Goal: Transaction & Acquisition: Book appointment/travel/reservation

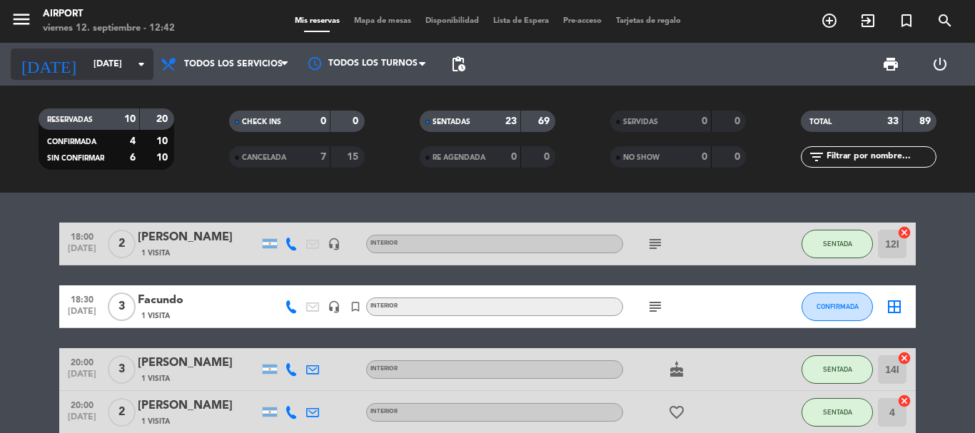
click at [111, 70] on input "[DATE]" at bounding box center [146, 64] width 121 height 24
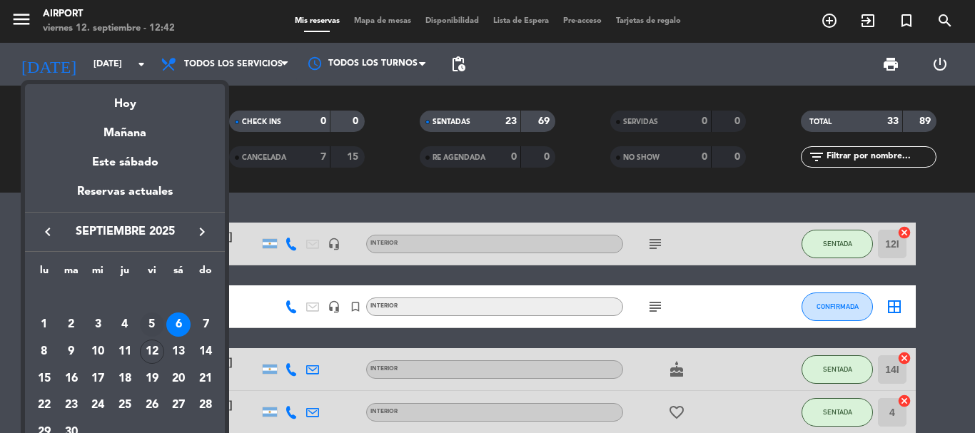
click at [155, 324] on div "5" at bounding box center [152, 324] width 24 height 24
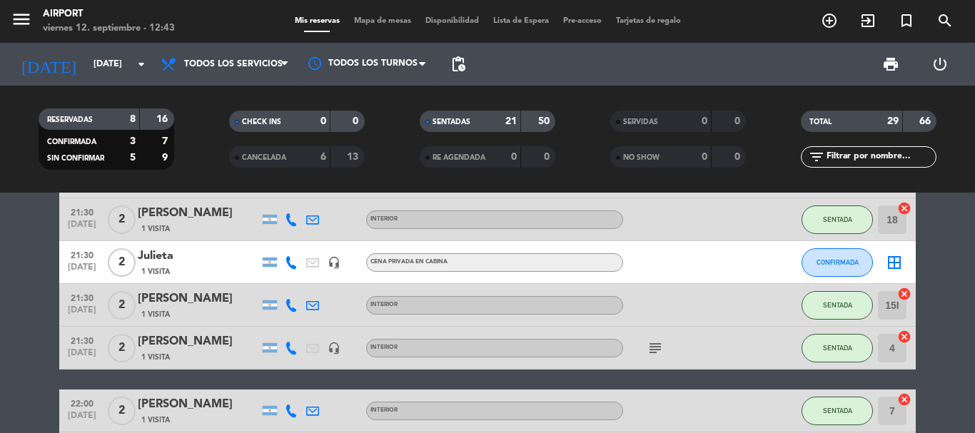
scroll to position [571, 0]
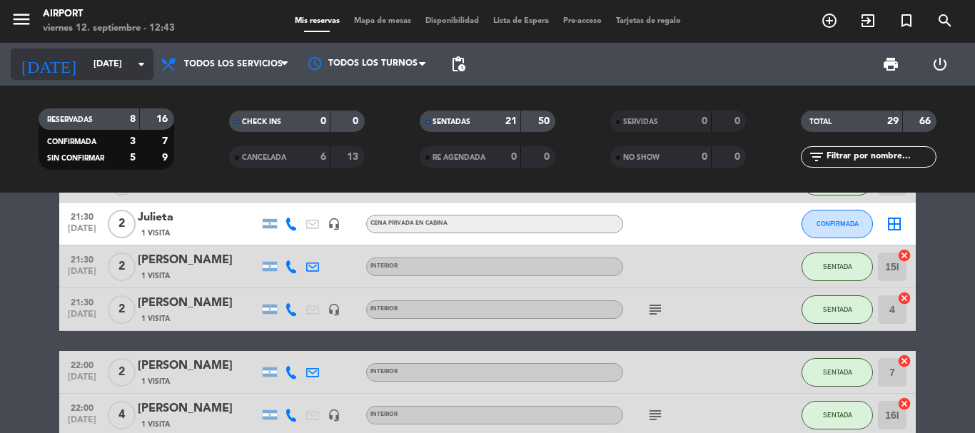
click at [96, 49] on div "[DATE] [DATE] arrow_drop_down" at bounding box center [82, 64] width 143 height 31
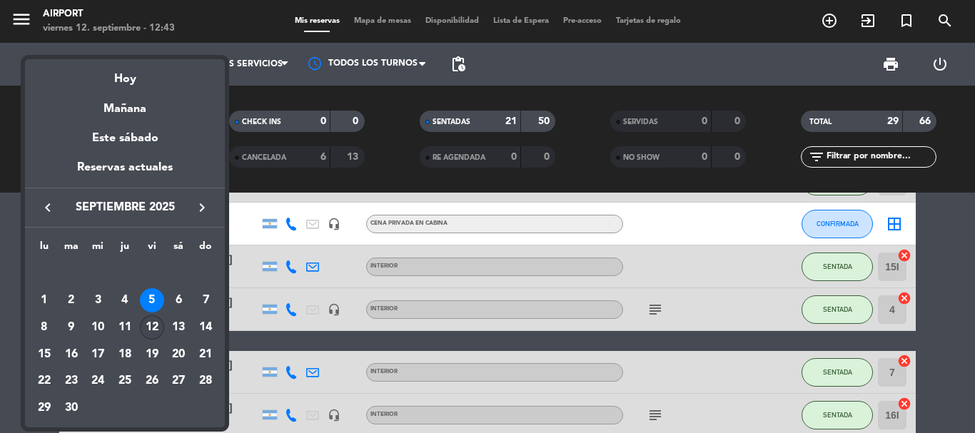
click at [155, 326] on div "12" at bounding box center [152, 327] width 24 height 24
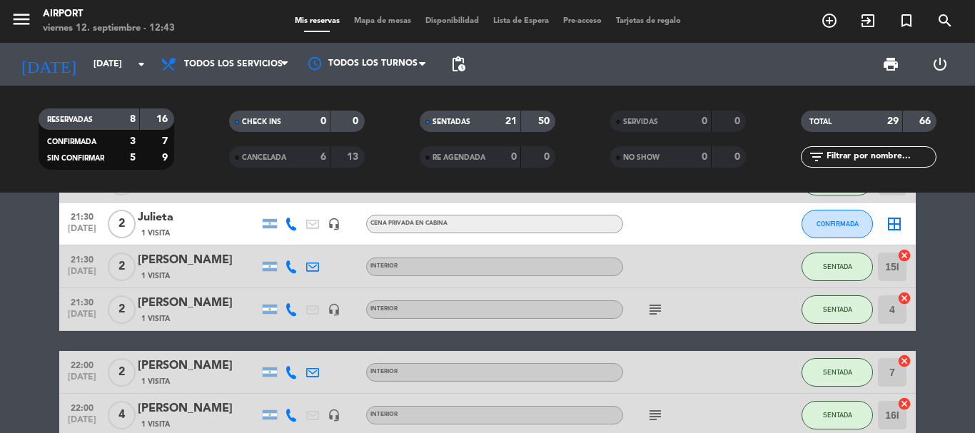
type input "[DATE]"
click at [44, 234] on bookings-row "18:30 [DATE] 2 [PERSON_NAME] 1 Visita headset_mic INTERIOR subject SIN CONFIRMA…" at bounding box center [487, 352] width 975 height 1401
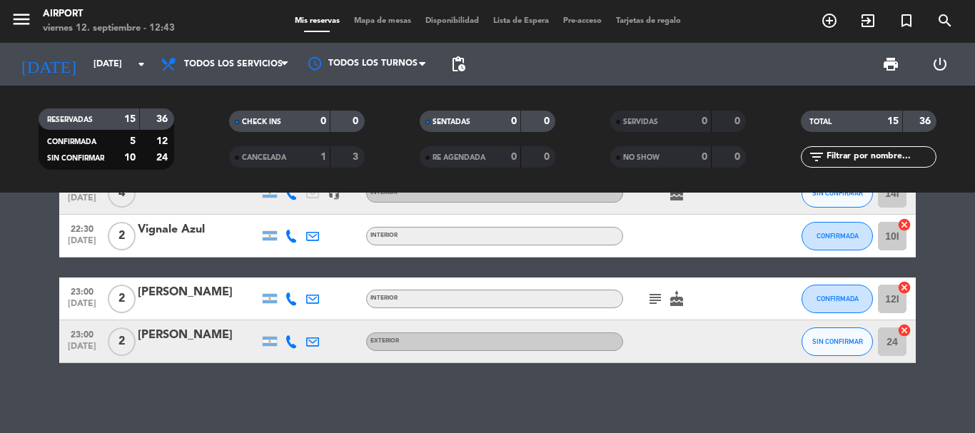
scroll to position [623, 0]
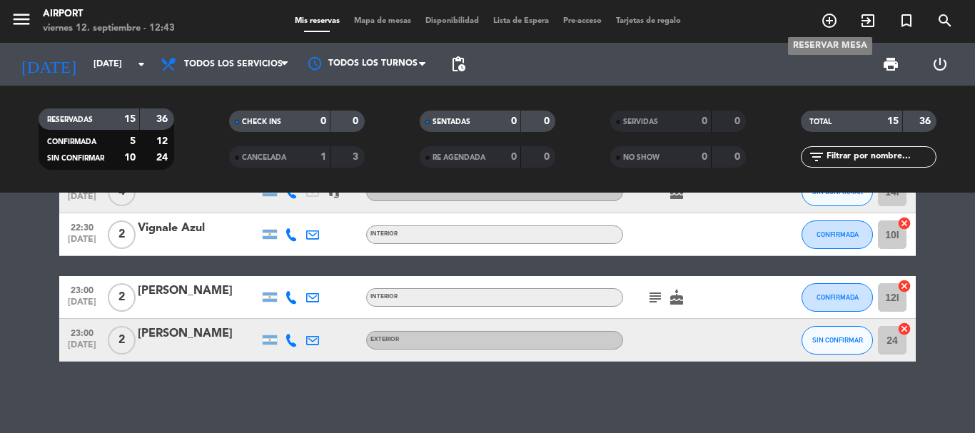
click at [832, 15] on icon "add_circle_outline" at bounding box center [828, 20] width 17 height 17
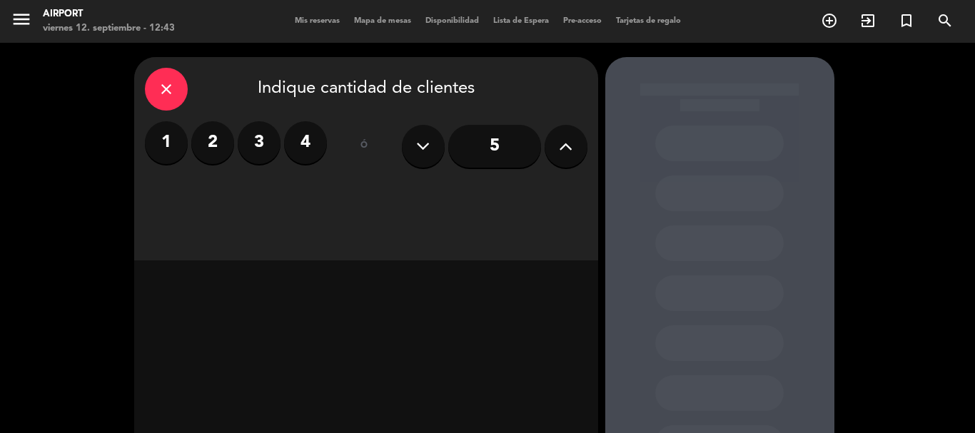
click at [229, 135] on label "2" at bounding box center [212, 142] width 43 height 43
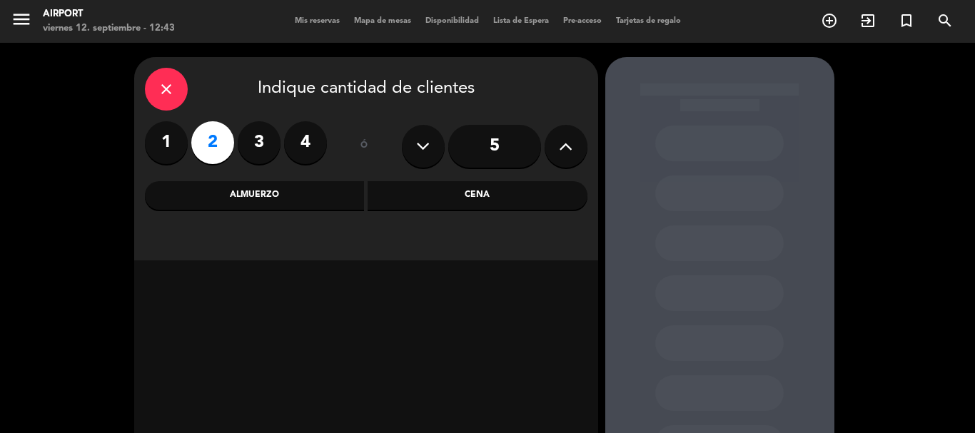
click at [459, 200] on div "Cena" at bounding box center [477, 195] width 220 height 29
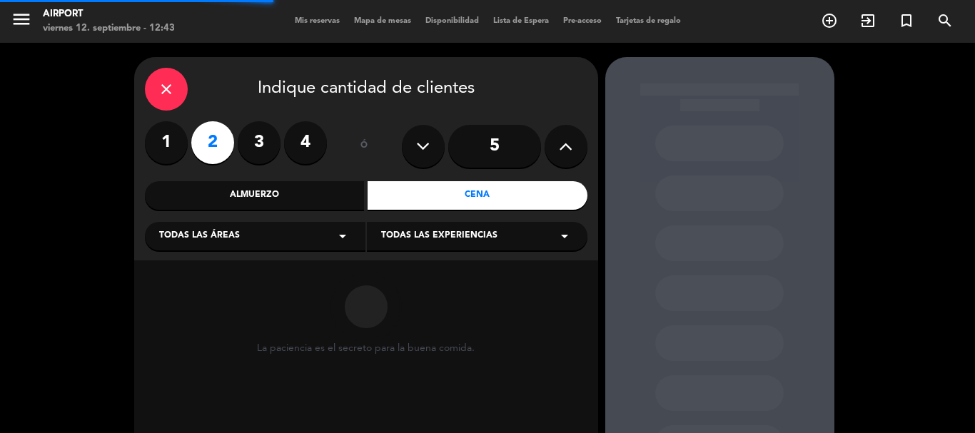
click at [331, 233] on div "Todas las áreas arrow_drop_down" at bounding box center [255, 236] width 220 height 29
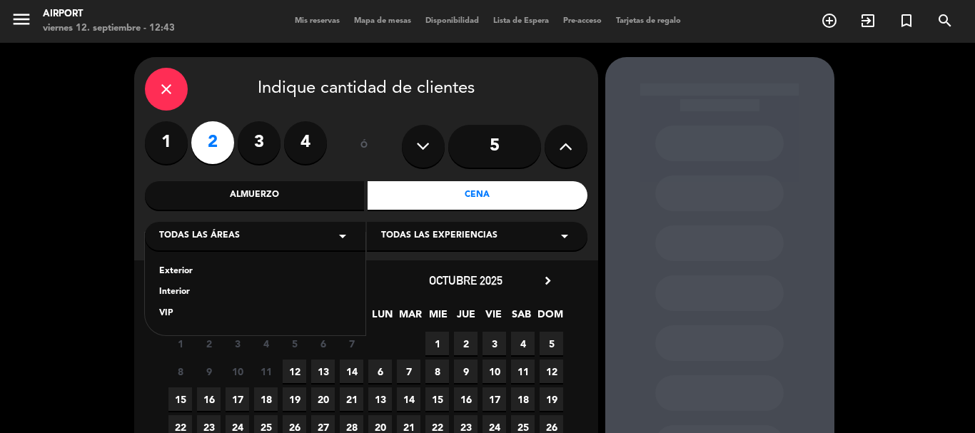
click at [163, 293] on div "Interior" at bounding box center [255, 292] width 192 height 14
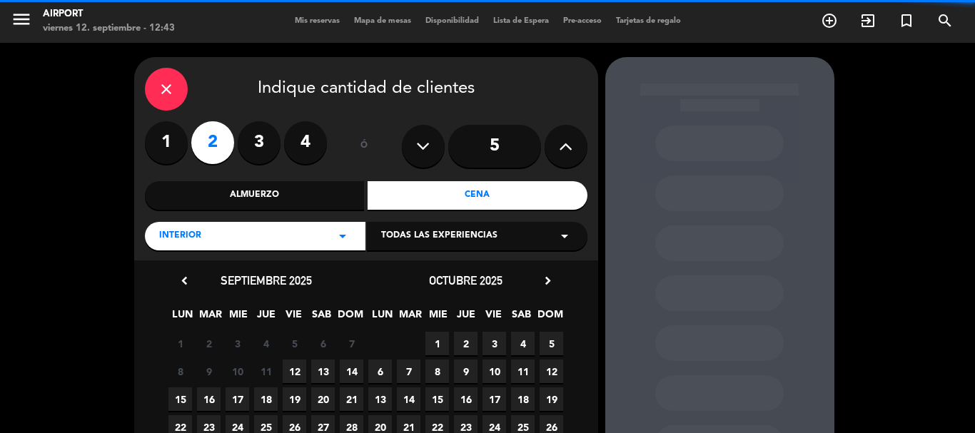
click at [410, 230] on span "Todas las experiencias" at bounding box center [439, 236] width 116 height 14
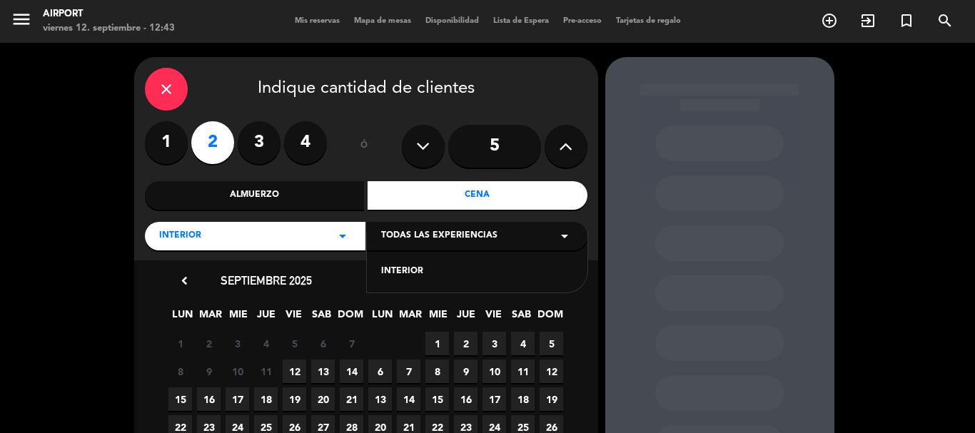
click at [406, 277] on div "INTERIOR" at bounding box center [477, 272] width 192 height 14
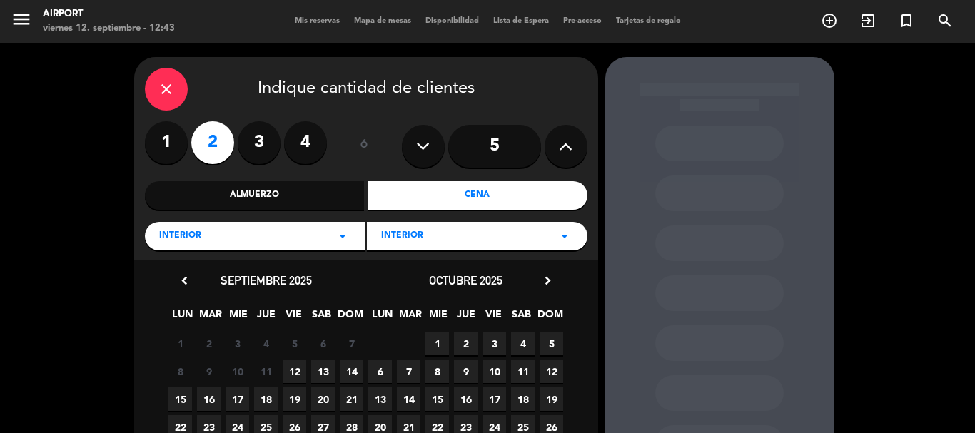
click at [298, 371] on span "12" at bounding box center [295, 372] width 24 height 24
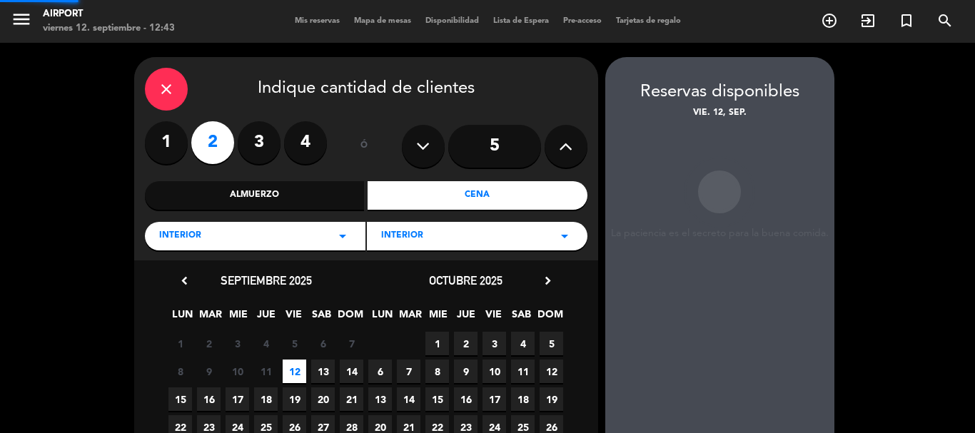
scroll to position [57, 0]
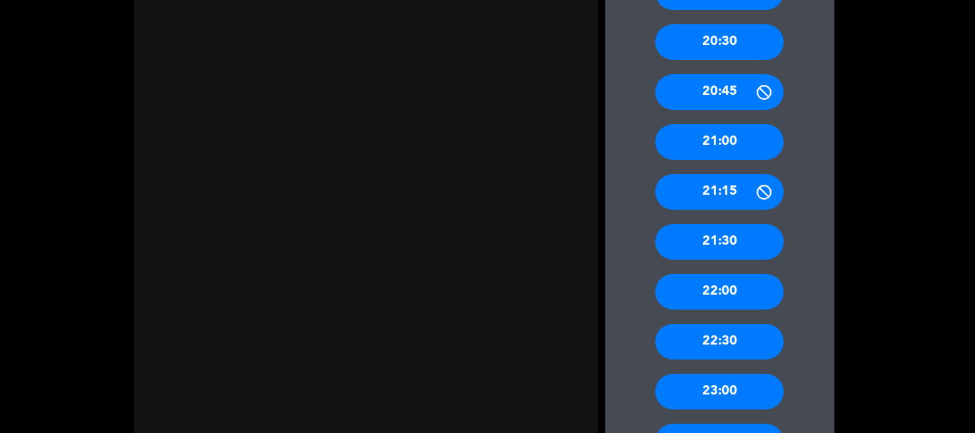
scroll to position [514, 0]
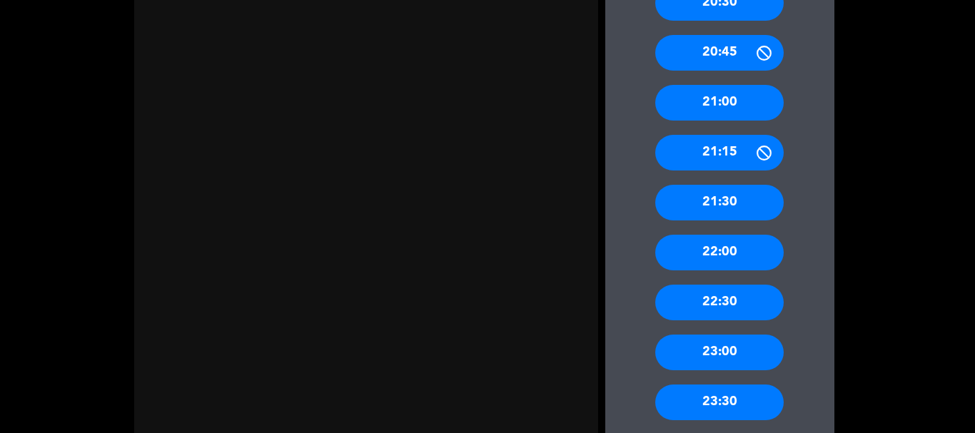
click at [720, 347] on div "23:00" at bounding box center [719, 353] width 128 height 36
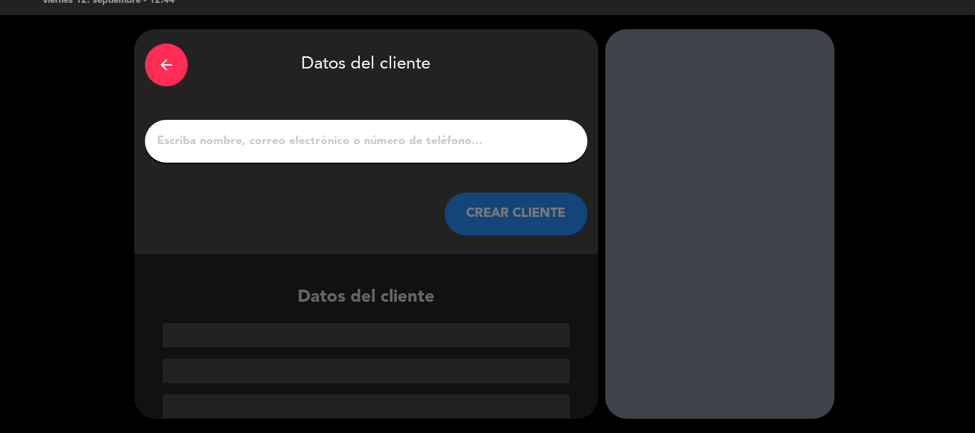
click at [399, 147] on input "1" at bounding box center [366, 141] width 421 height 20
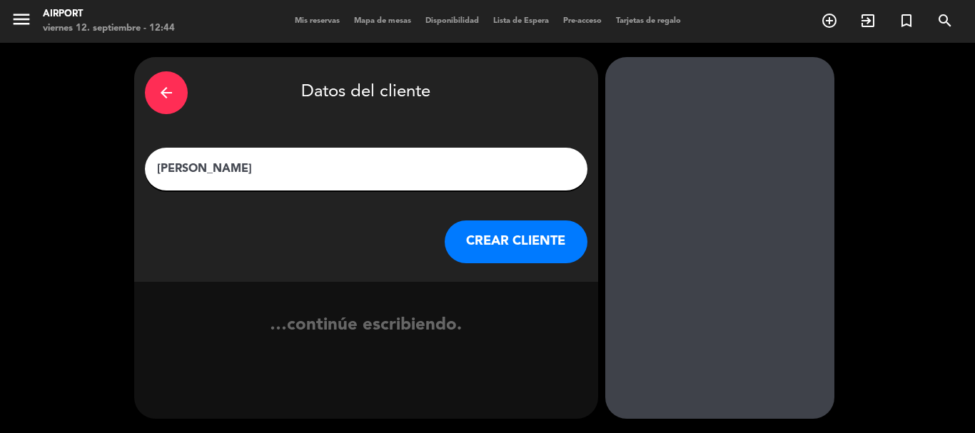
type input "[PERSON_NAME]"
click at [509, 235] on button "CREAR CLIENTE" at bounding box center [515, 241] width 143 height 43
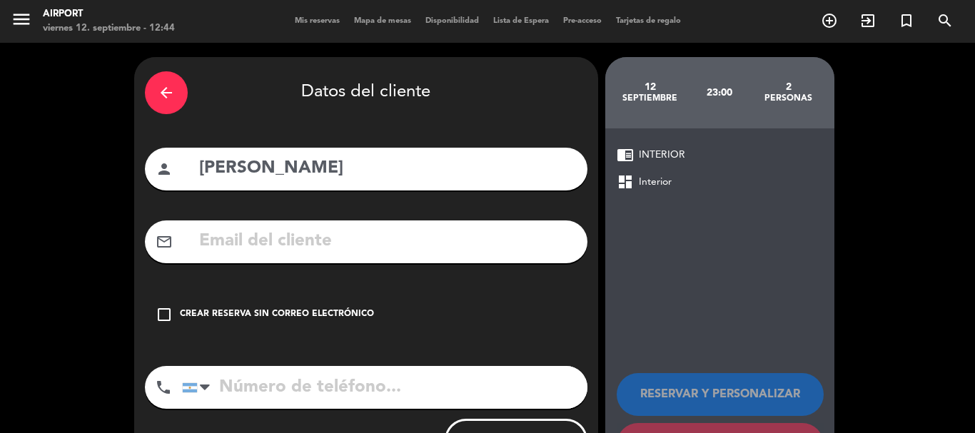
click at [172, 311] on icon "check_box_outline_blank" at bounding box center [164, 314] width 17 height 17
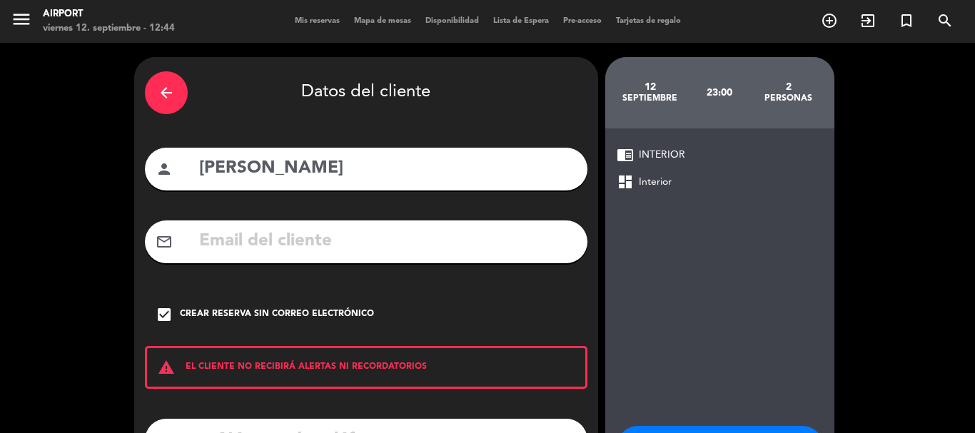
click at [111, 330] on div "arrow_back Datos del cliente person [PERSON_NAME] mail_outline check_box Crear …" at bounding box center [487, 296] width 975 height 507
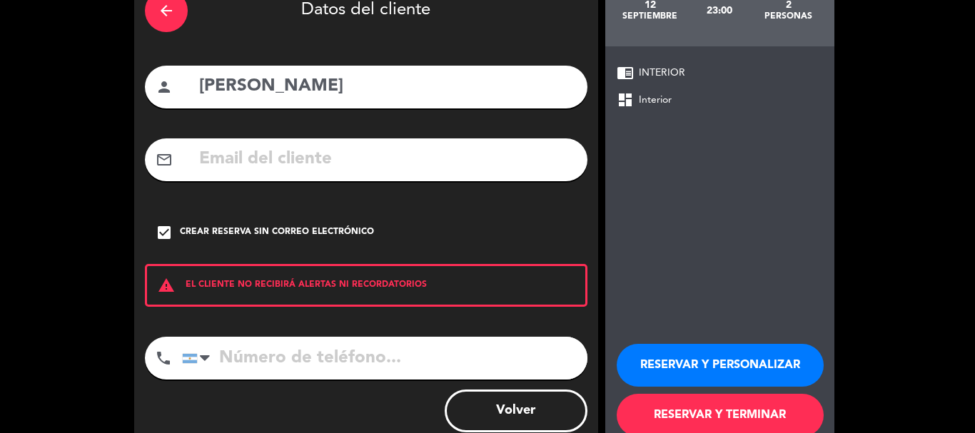
scroll to position [86, 0]
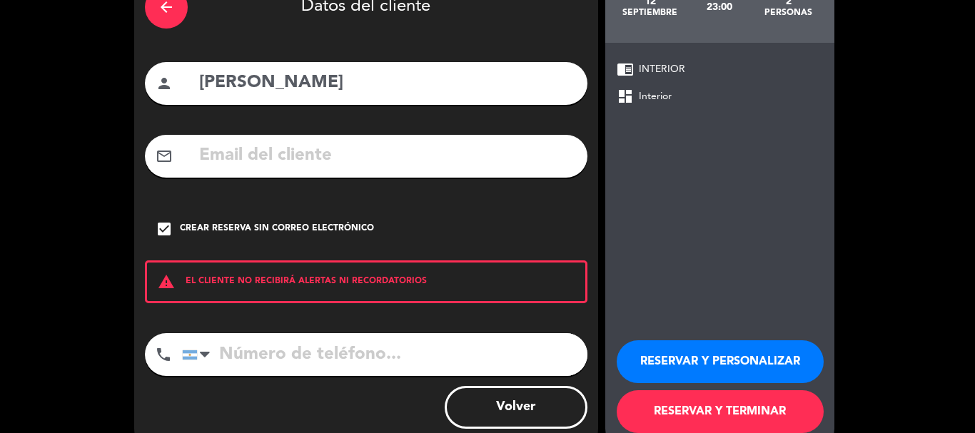
click at [268, 350] on input "tel" at bounding box center [384, 354] width 405 height 43
type input "1153897480"
click at [706, 362] on button "RESERVAR Y PERSONALIZAR" at bounding box center [719, 361] width 207 height 43
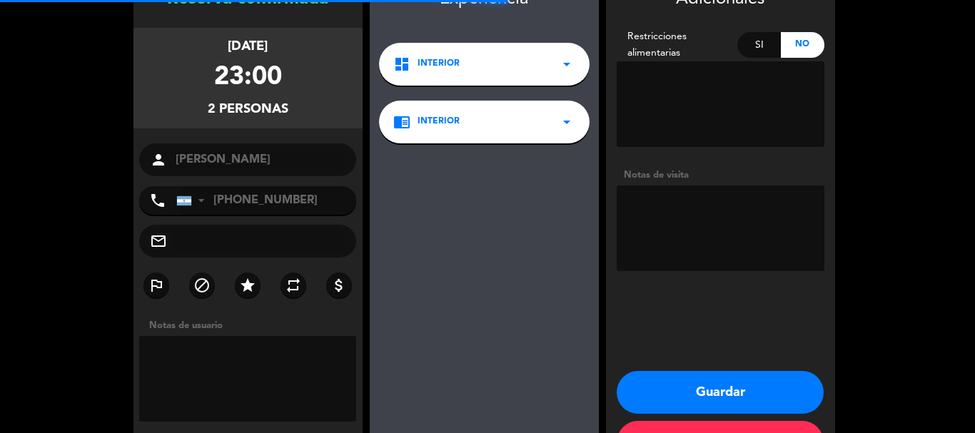
scroll to position [57, 0]
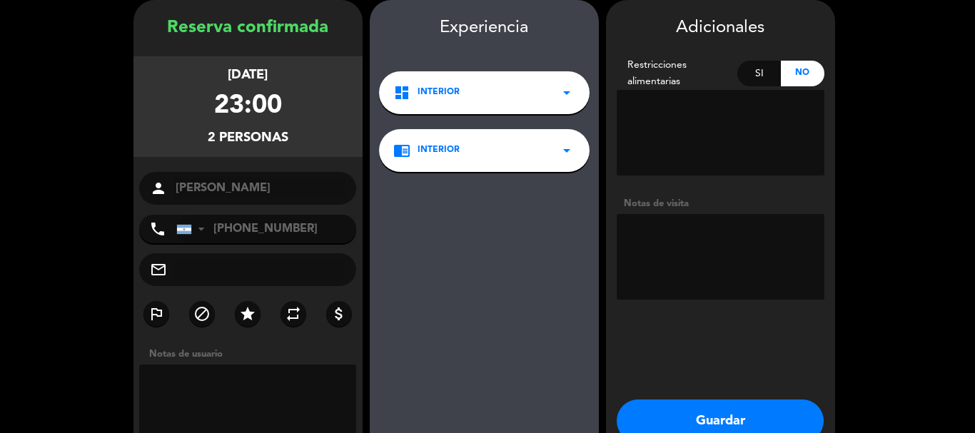
click at [716, 424] on button "Guardar" at bounding box center [719, 421] width 207 height 43
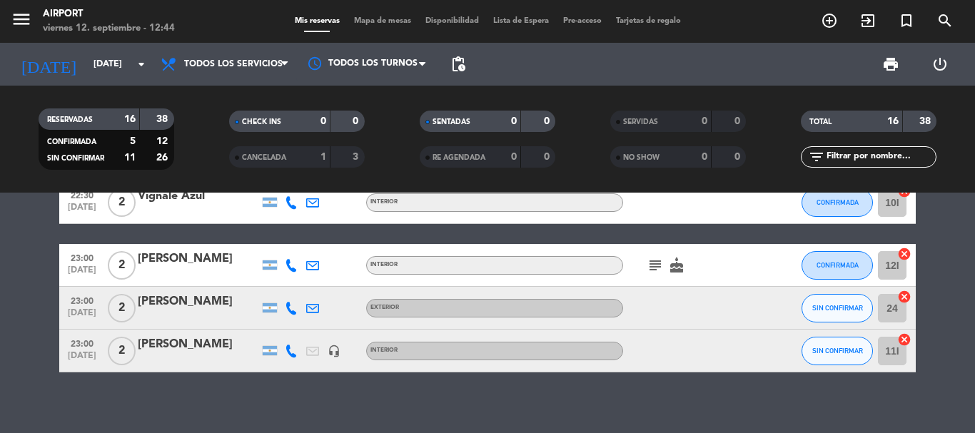
scroll to position [656, 0]
